Goal: Task Accomplishment & Management: Manage account settings

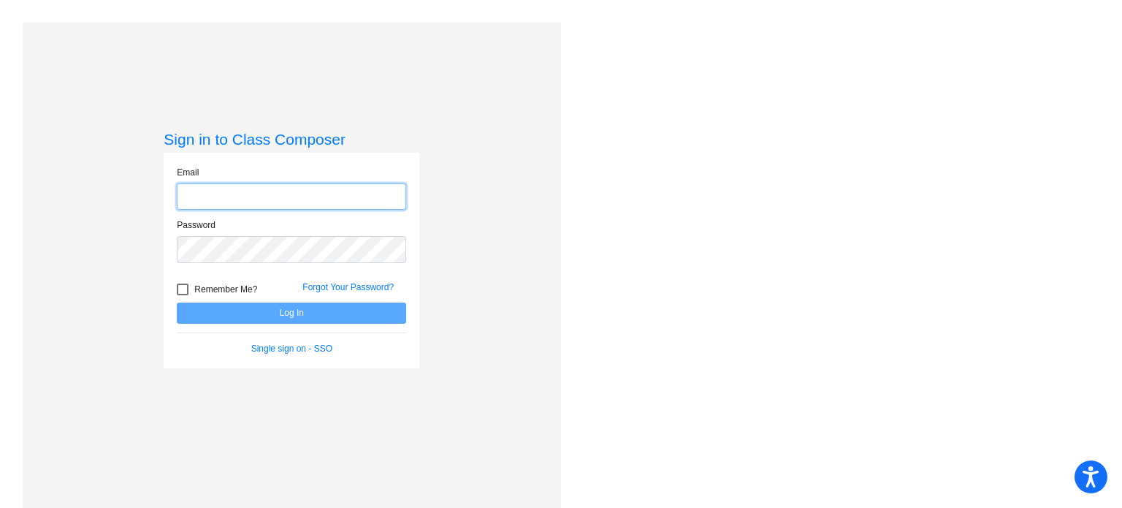
type input "[EMAIL_ADDRESS][DOMAIN_NAME]"
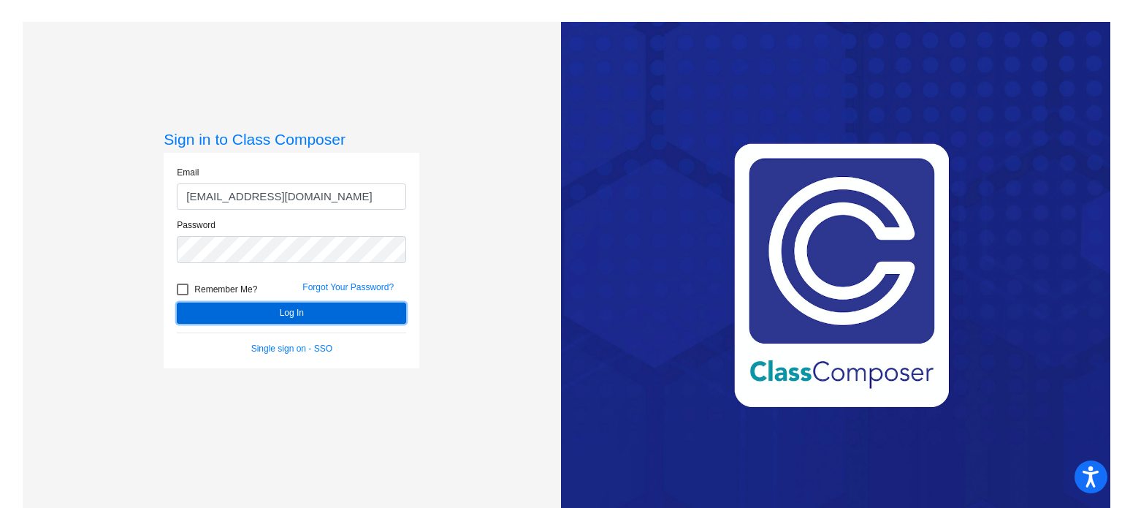
click at [353, 316] on button "Log In" at bounding box center [291, 312] width 229 height 21
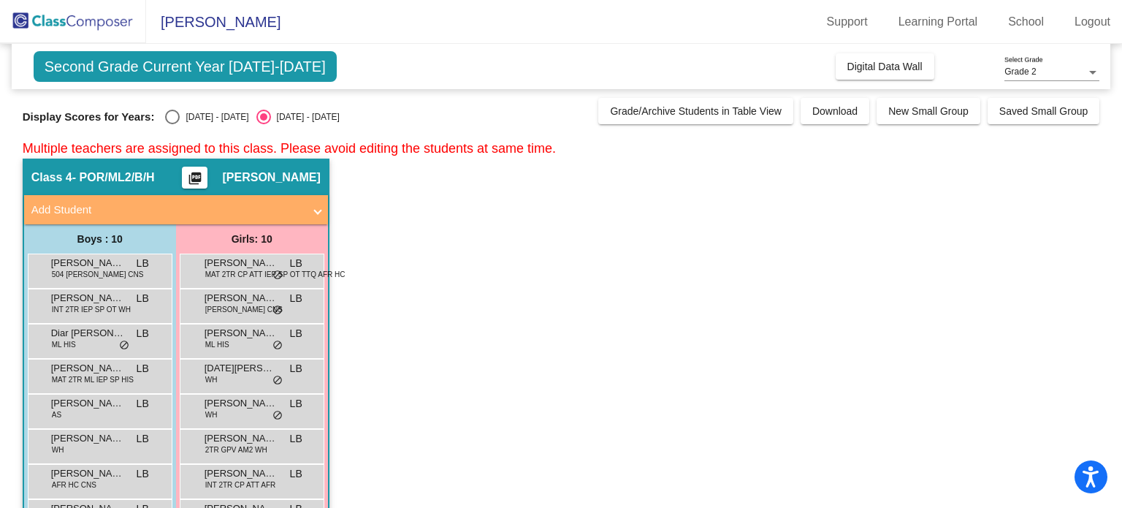
click at [165, 116] on div "Select an option" at bounding box center [172, 117] width 15 height 15
click at [172, 124] on input "[DATE] - [DATE]" at bounding box center [172, 124] width 1 height 1
radio input "true"
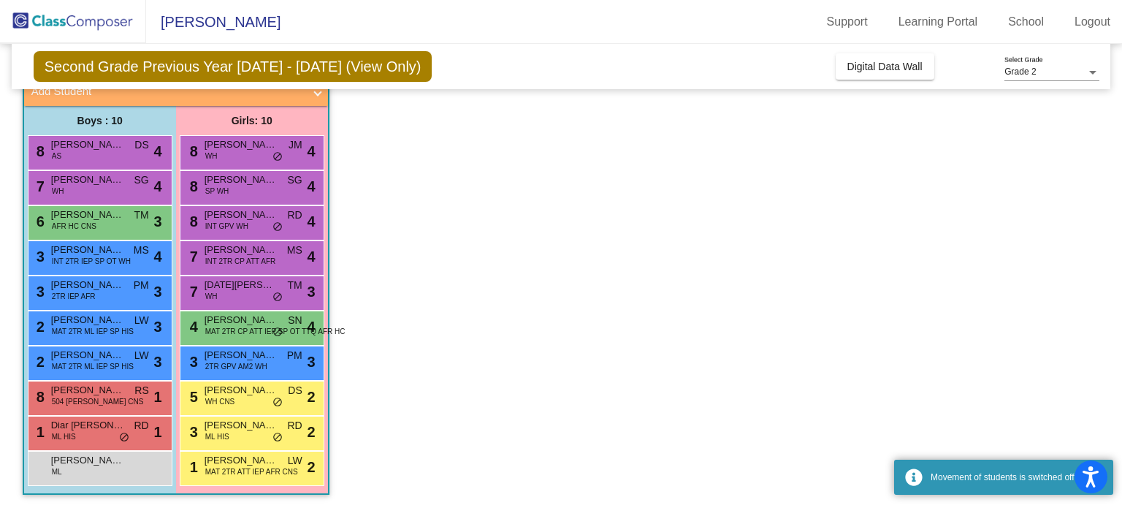
scroll to position [119, 0]
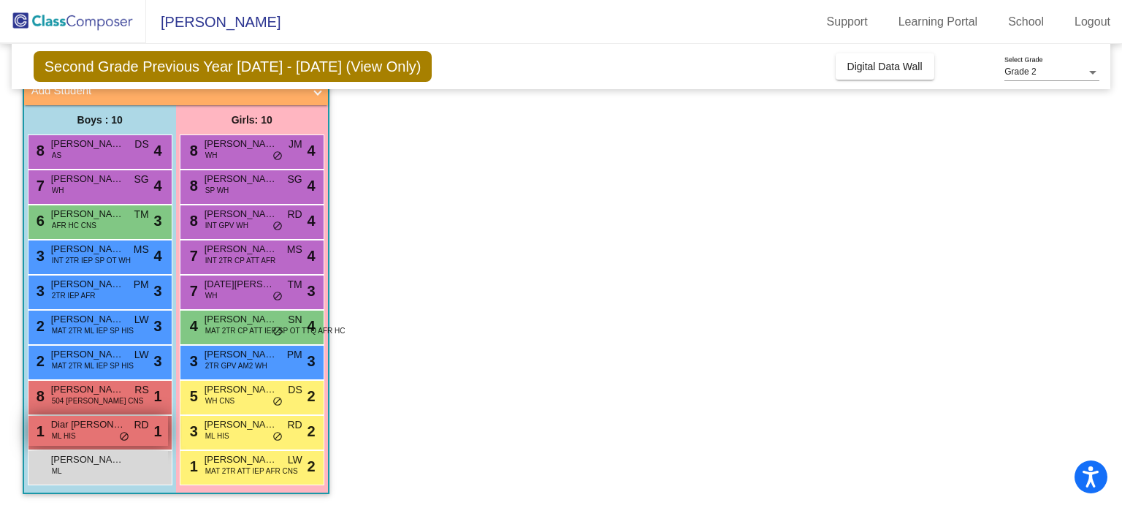
click at [109, 425] on span "Diar [PERSON_NAME] [PERSON_NAME]" at bounding box center [87, 424] width 73 height 15
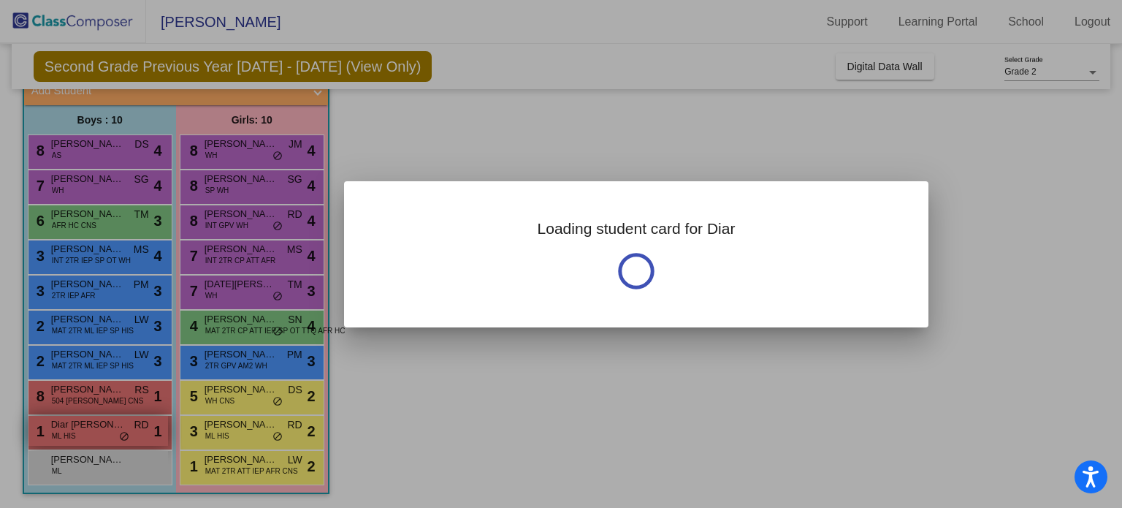
click at [109, 425] on div at bounding box center [561, 254] width 1122 height 508
click at [109, 425] on span "Diar [PERSON_NAME] [PERSON_NAME]" at bounding box center [87, 424] width 73 height 15
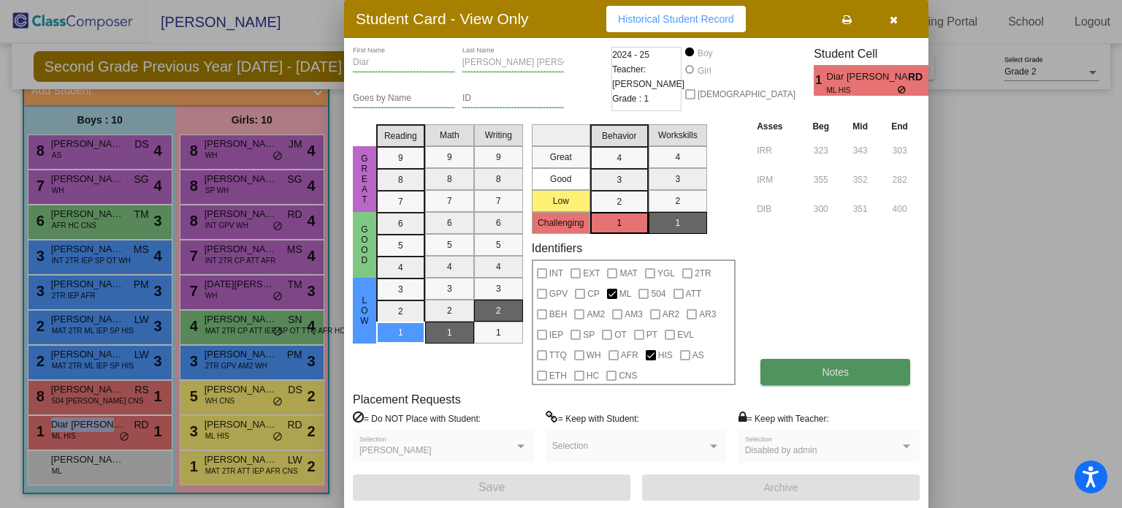
click at [830, 372] on span "Notes" at bounding box center [835, 372] width 27 height 12
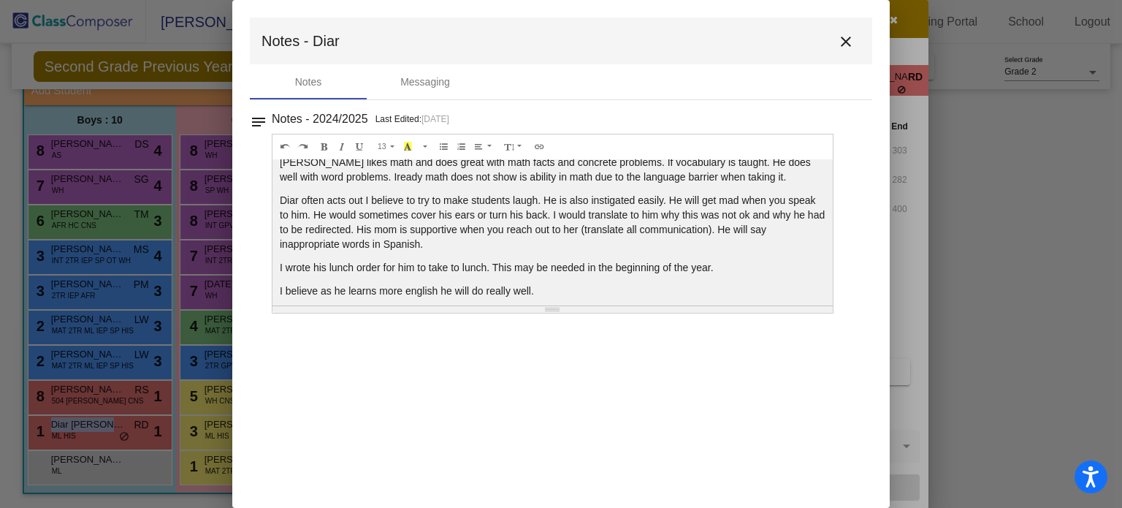
scroll to position [170, 0]
